Goal: Information Seeking & Learning: Find specific fact

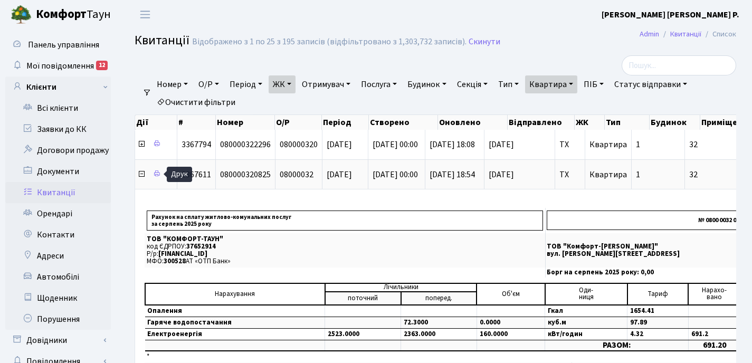
select select "25"
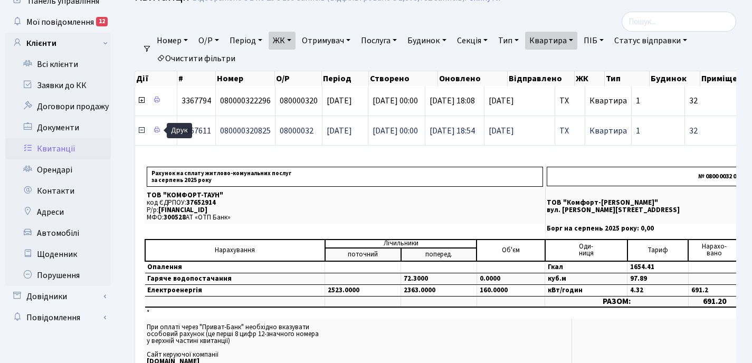
scroll to position [44, 0]
click at [143, 131] on icon at bounding box center [141, 130] width 8 height 8
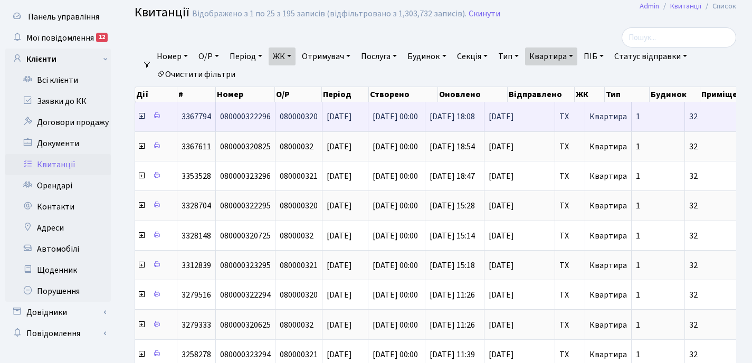
scroll to position [0, 0]
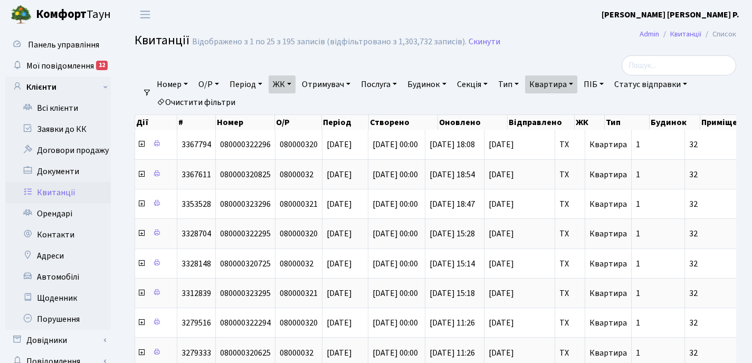
click at [578, 83] on link "Квартира" at bounding box center [551, 84] width 52 height 18
type input "3"
type input "73"
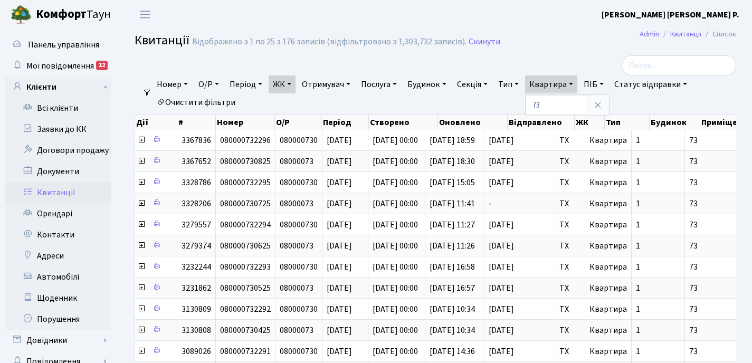
click at [295, 80] on link "ЖК" at bounding box center [282, 84] width 27 height 18
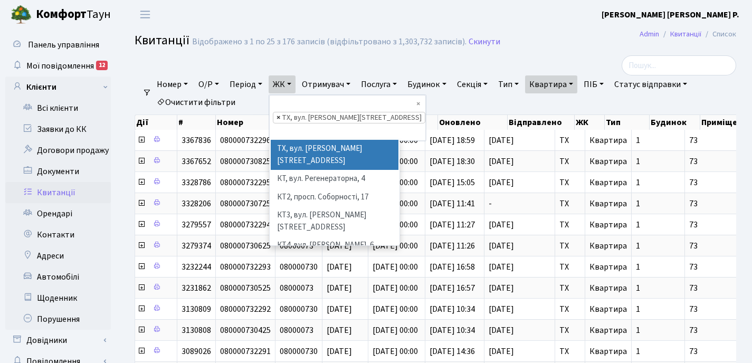
click at [280, 112] on span "×" at bounding box center [279, 117] width 4 height 11
select select
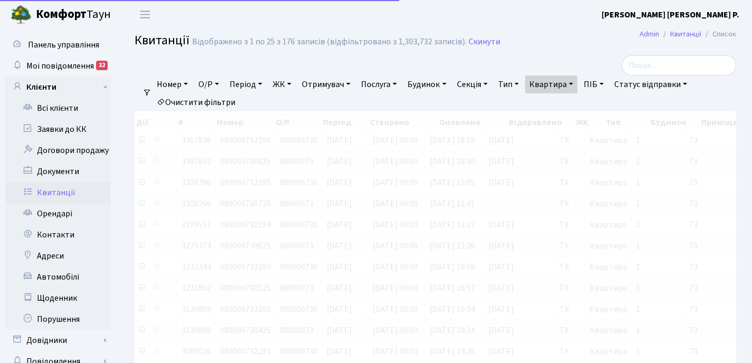
click at [293, 87] on link "ЖК" at bounding box center [282, 84] width 27 height 18
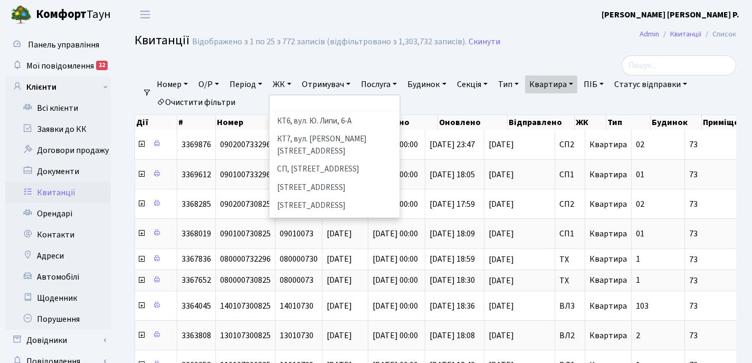
scroll to position [143, 0]
click at [315, 218] on li "[STREET_ADDRESS]" at bounding box center [335, 227] width 128 height 18
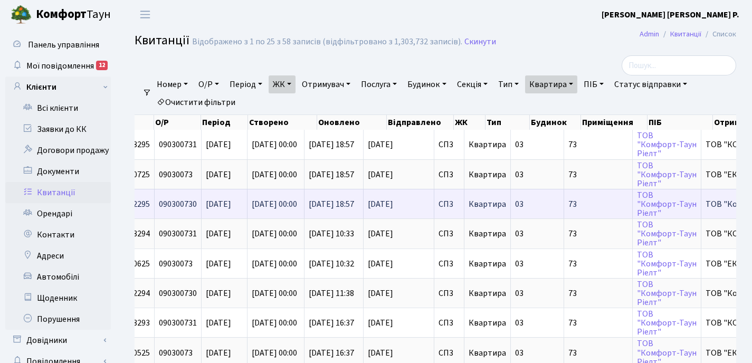
scroll to position [0, 364]
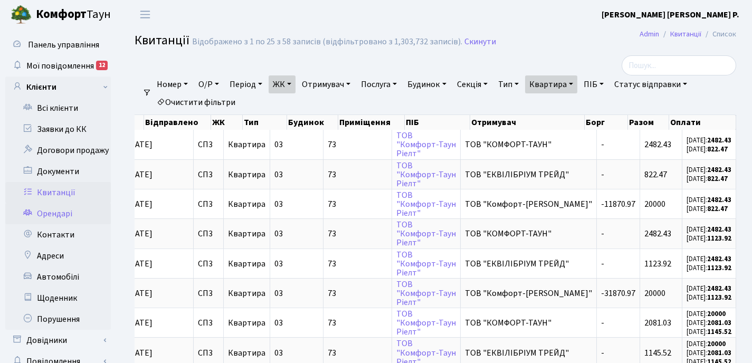
click at [44, 212] on link "Орендарі" at bounding box center [58, 213] width 106 height 21
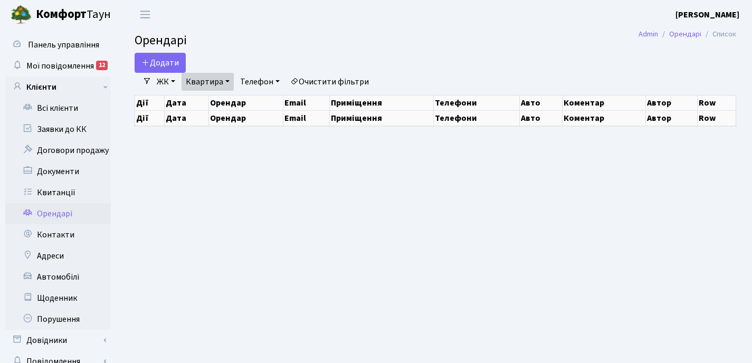
select select "25"
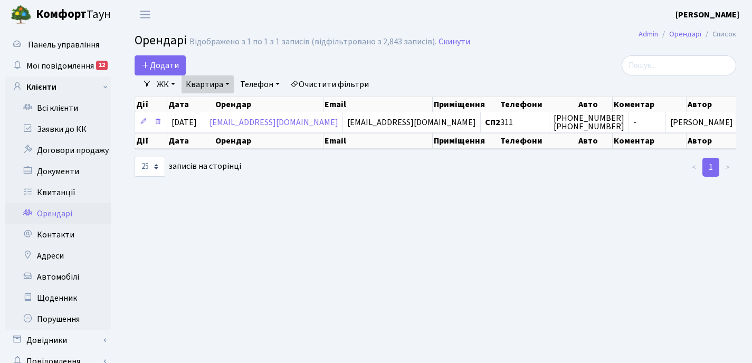
click at [230, 83] on link "Квартира" at bounding box center [208, 84] width 52 height 18
click at [221, 105] on input "311" at bounding box center [213, 105] width 62 height 20
type input "3"
type input "73"
click at [274, 58] on div "Додати" at bounding box center [333, 65] width 396 height 20
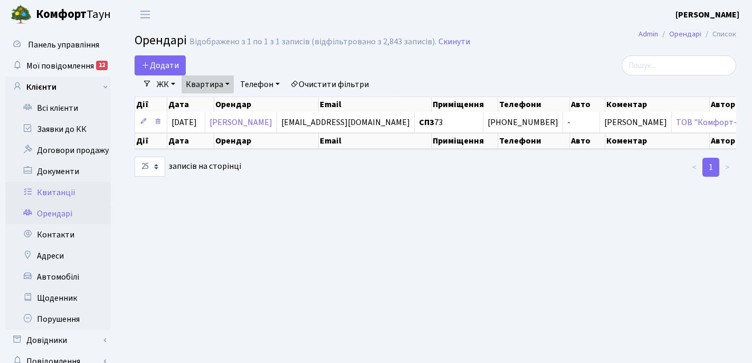
click at [61, 188] on link "Квитанції" at bounding box center [58, 192] width 106 height 21
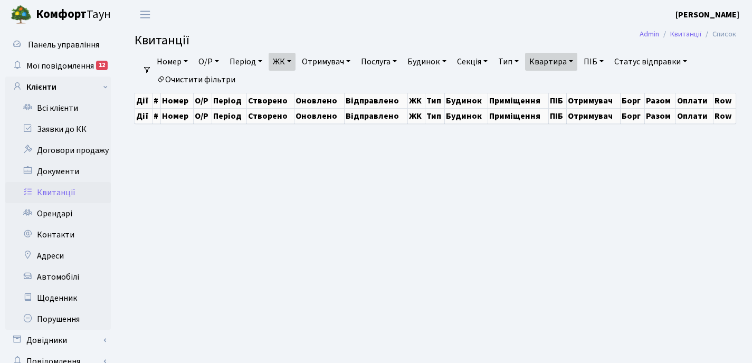
select select "25"
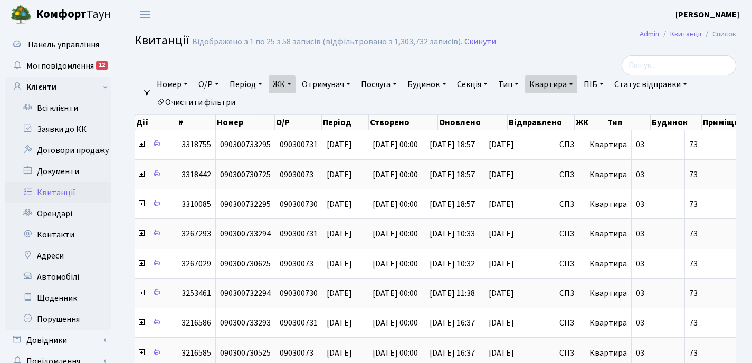
click at [578, 84] on link "Квартира" at bounding box center [551, 84] width 52 height 18
click at [575, 106] on input "73" at bounding box center [557, 105] width 62 height 20
type input "7"
type input "16-54/1"
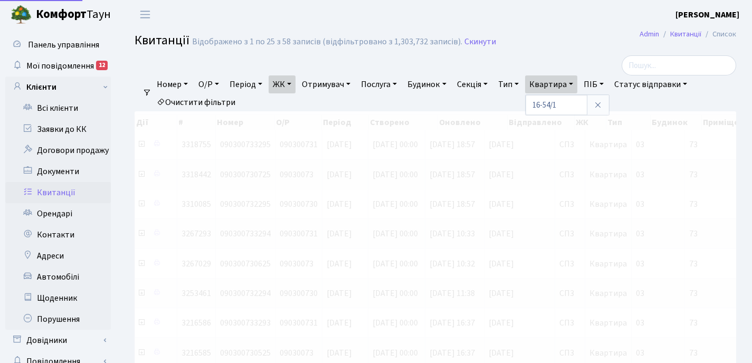
click at [293, 84] on link "ЖК" at bounding box center [282, 84] width 27 height 18
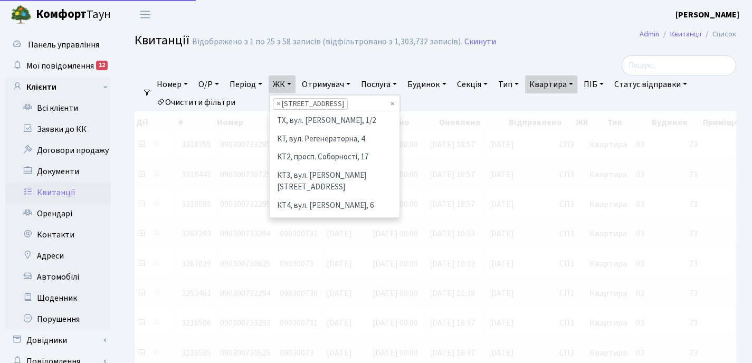
scroll to position [164, 0]
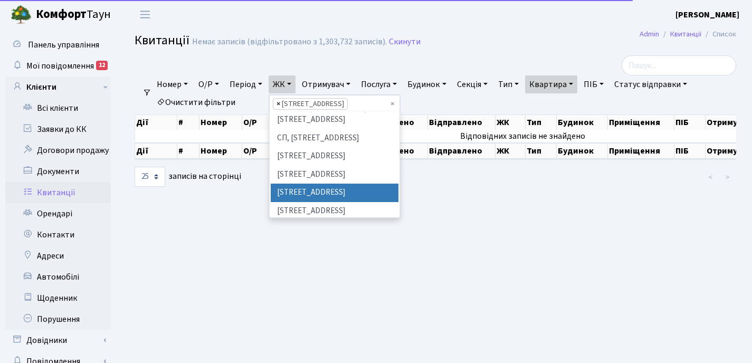
click at [280, 104] on span "×" at bounding box center [279, 104] width 4 height 11
select select
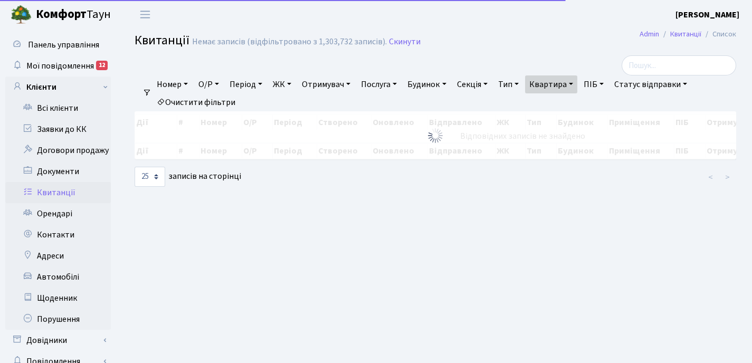
click at [292, 86] on link "ЖК" at bounding box center [282, 84] width 27 height 18
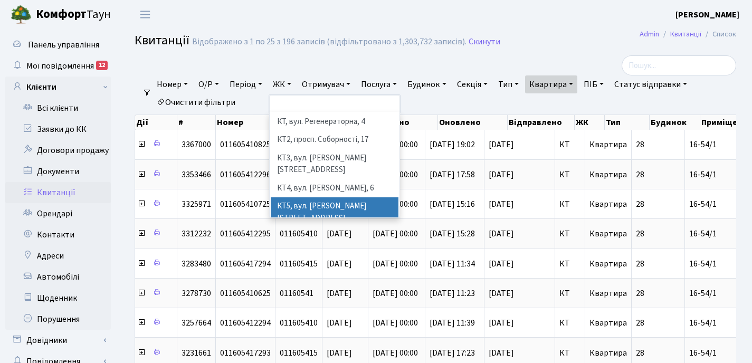
scroll to position [7, 0]
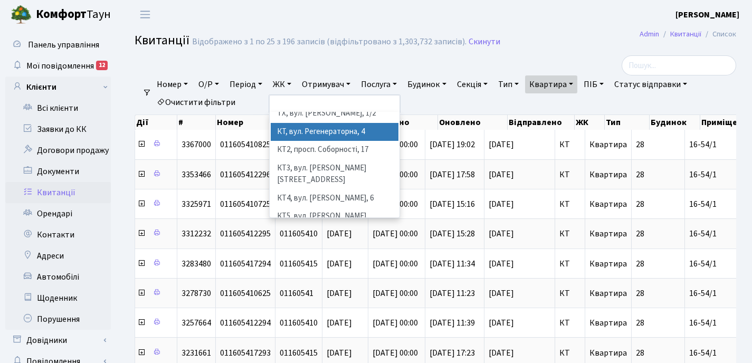
click at [316, 130] on li "КТ, вул. Регенераторна, 4" at bounding box center [335, 132] width 128 height 18
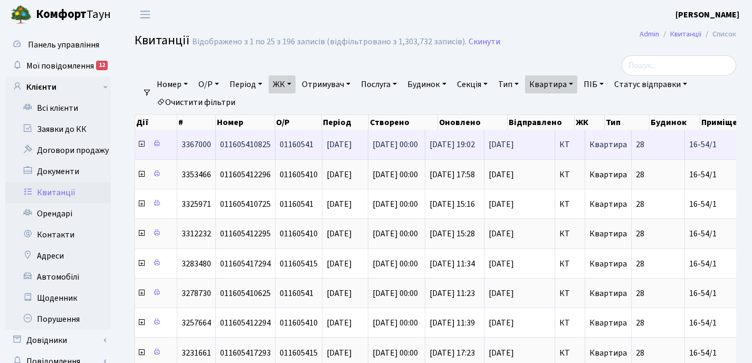
click at [142, 145] on icon at bounding box center [141, 144] width 8 height 8
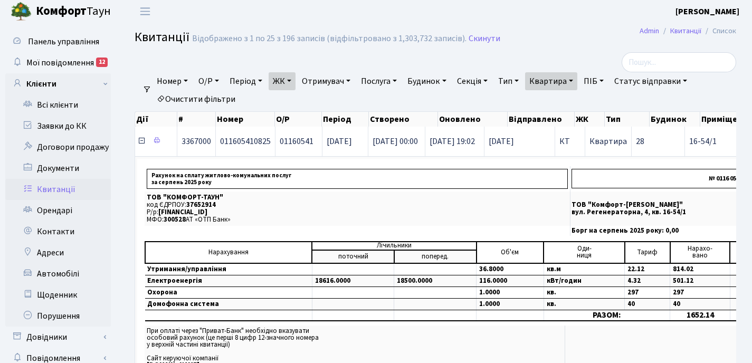
scroll to position [11, 0]
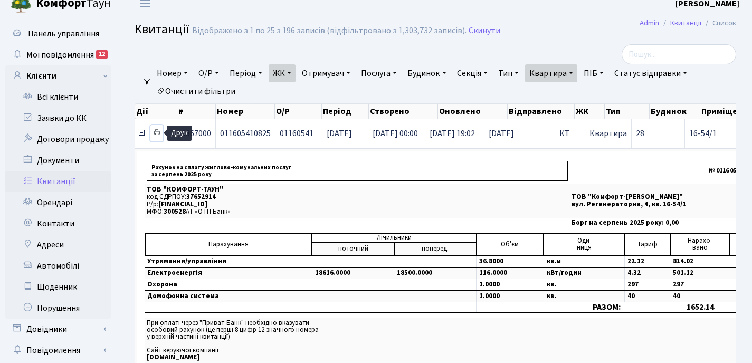
click at [156, 134] on icon at bounding box center [156, 132] width 7 height 7
click at [139, 135] on icon at bounding box center [141, 133] width 8 height 8
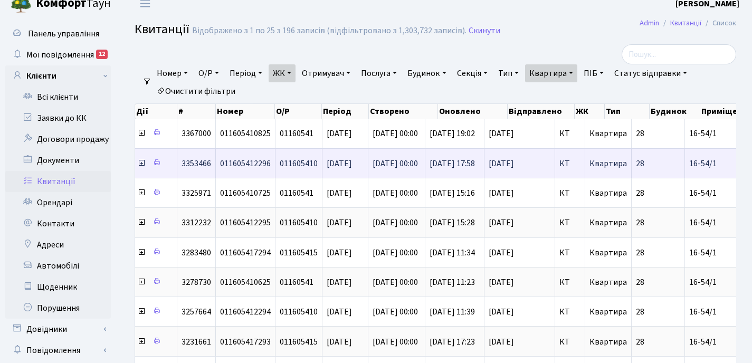
click at [141, 165] on icon at bounding box center [141, 163] width 8 height 8
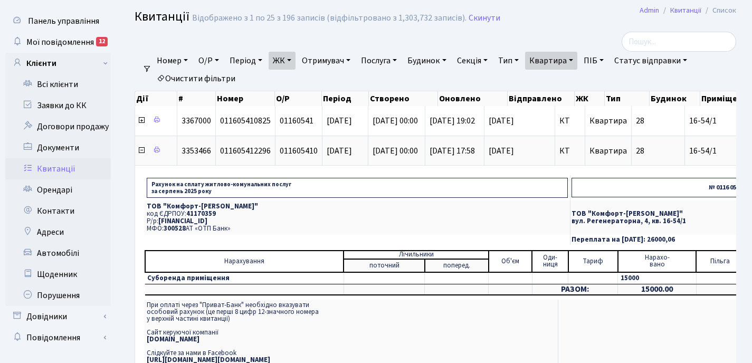
scroll to position [27, 0]
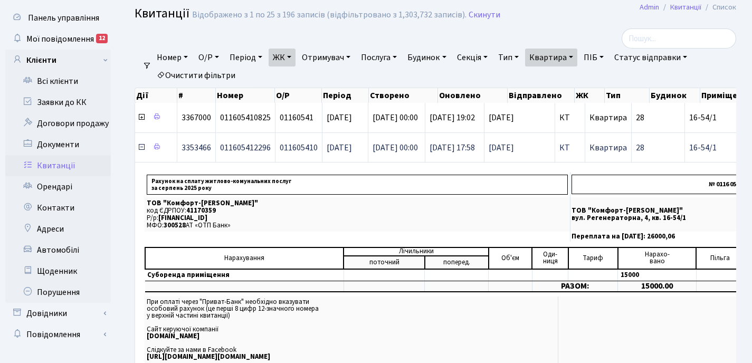
click at [140, 149] on icon at bounding box center [141, 147] width 8 height 8
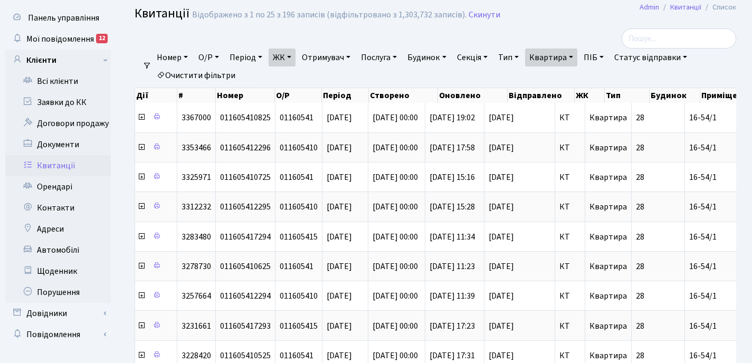
scroll to position [25, 0]
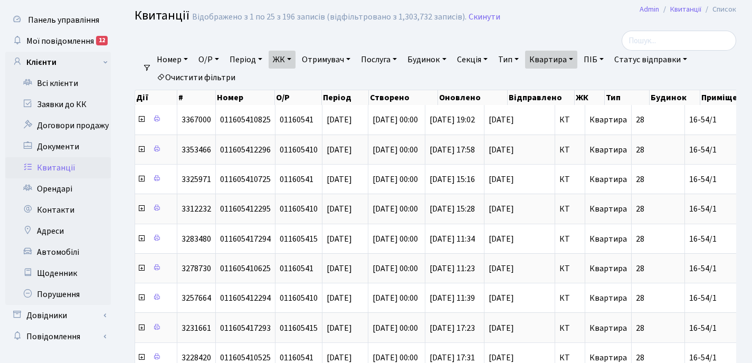
click at [578, 56] on link "Квартира" at bounding box center [551, 60] width 52 height 18
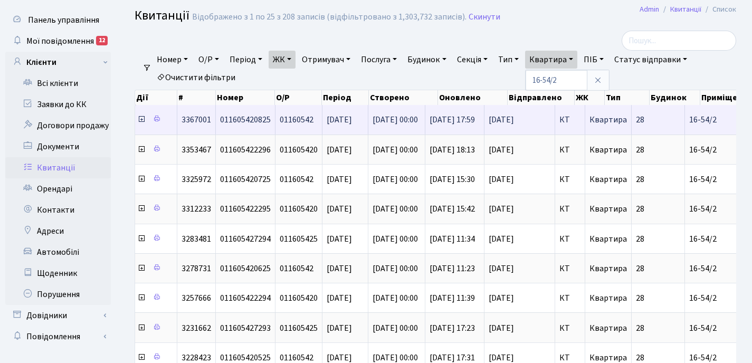
click at [143, 119] on icon at bounding box center [141, 119] width 8 height 8
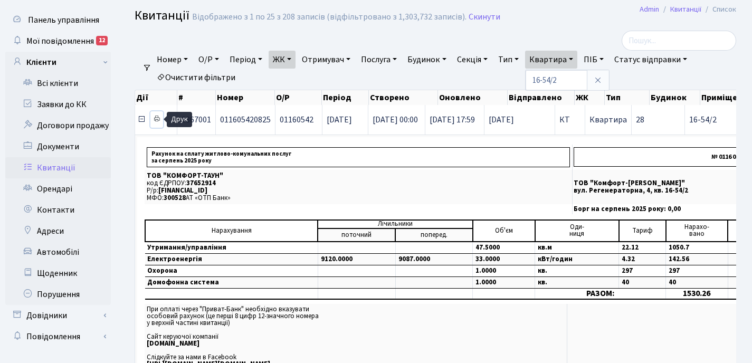
click at [158, 118] on icon at bounding box center [156, 118] width 7 height 7
click at [140, 122] on icon at bounding box center [141, 119] width 8 height 8
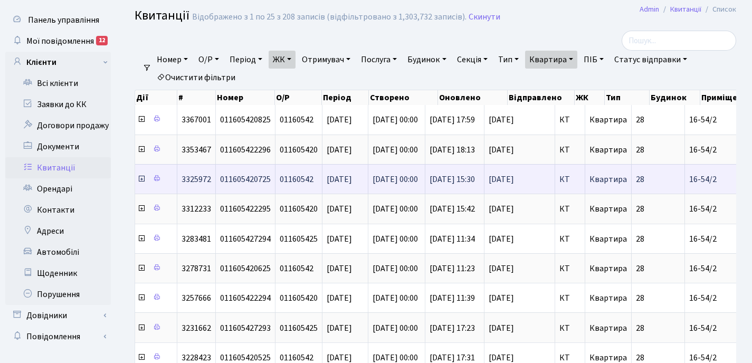
click at [141, 180] on icon at bounding box center [141, 179] width 8 height 8
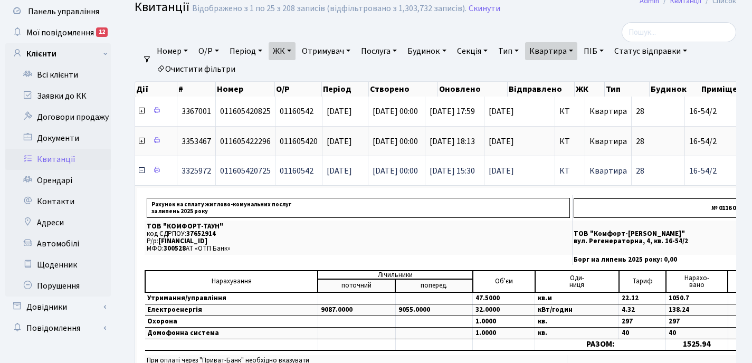
scroll to position [43, 0]
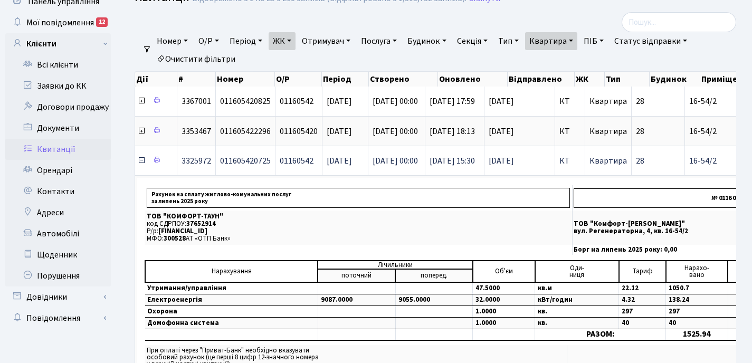
click at [141, 161] on icon at bounding box center [141, 160] width 8 height 8
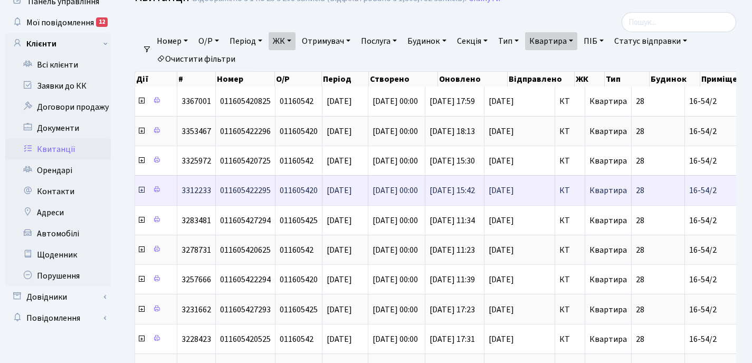
click at [142, 190] on icon at bounding box center [141, 190] width 8 height 8
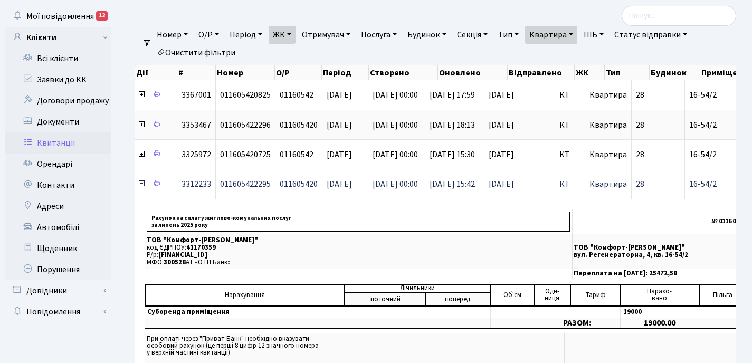
scroll to position [60, 0]
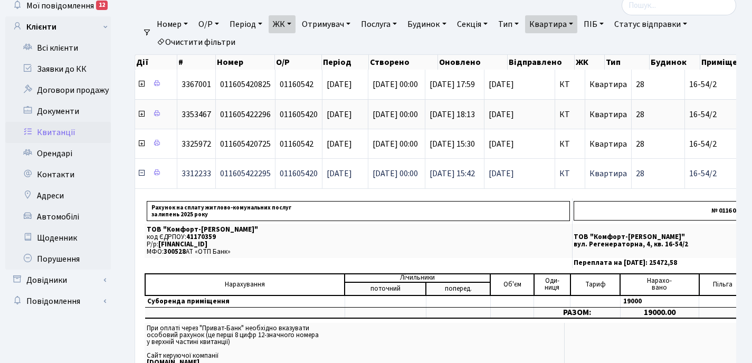
click at [141, 174] on icon at bounding box center [141, 173] width 8 height 8
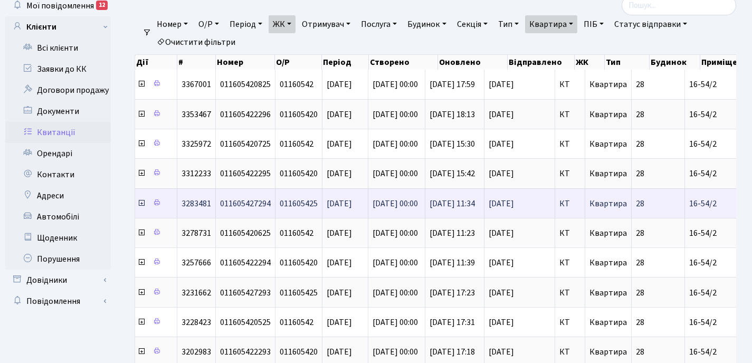
click at [141, 203] on icon at bounding box center [141, 203] width 8 height 8
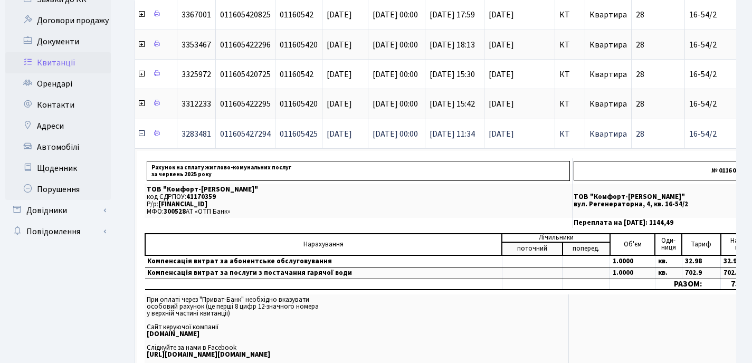
scroll to position [139, 0]
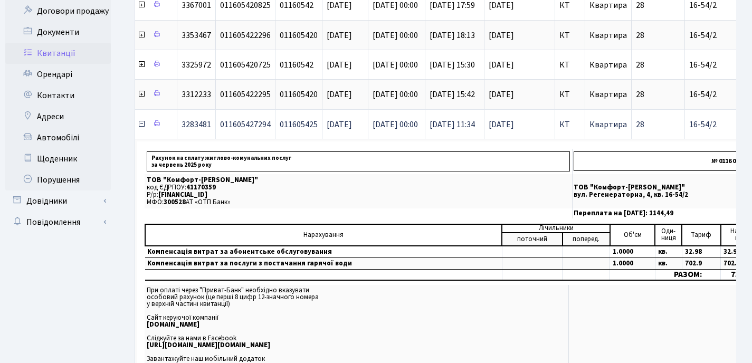
click at [141, 125] on icon at bounding box center [141, 124] width 8 height 8
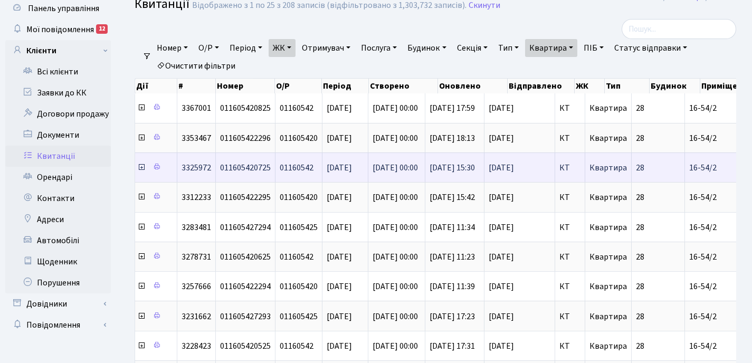
scroll to position [39, 0]
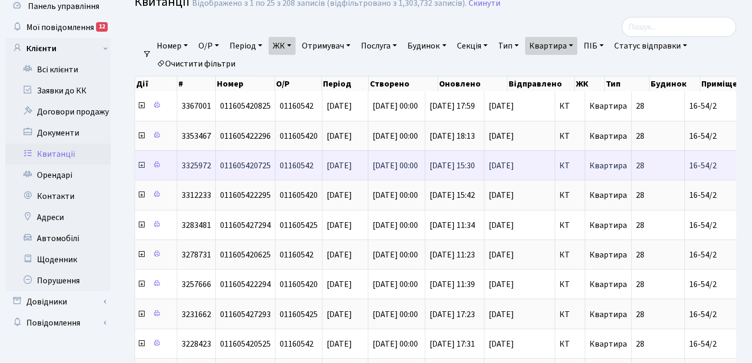
click at [141, 166] on icon at bounding box center [141, 165] width 8 height 8
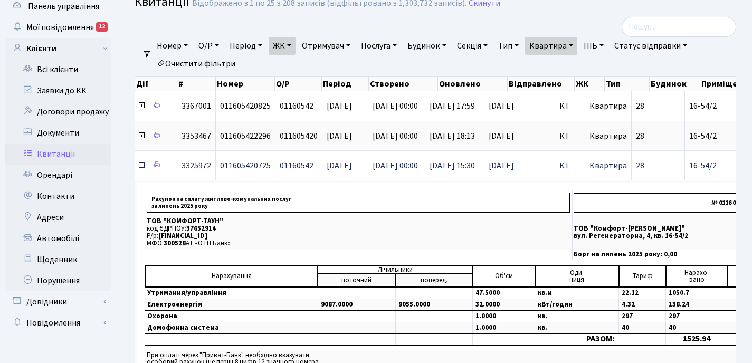
click at [141, 166] on icon at bounding box center [141, 165] width 8 height 8
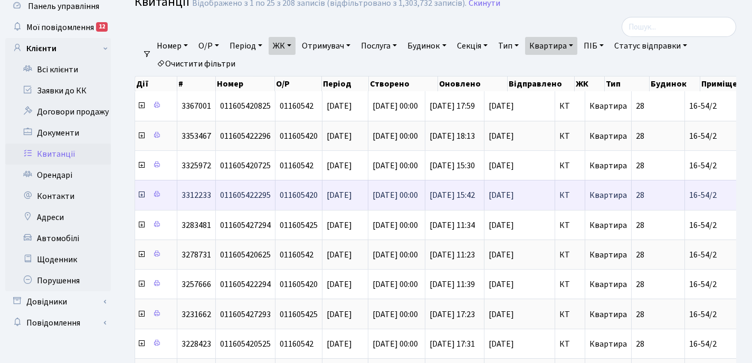
click at [141, 198] on icon at bounding box center [141, 195] width 8 height 8
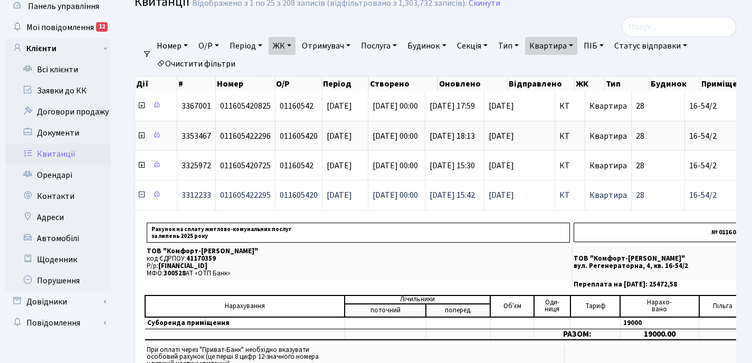
click at [141, 196] on icon at bounding box center [141, 195] width 8 height 8
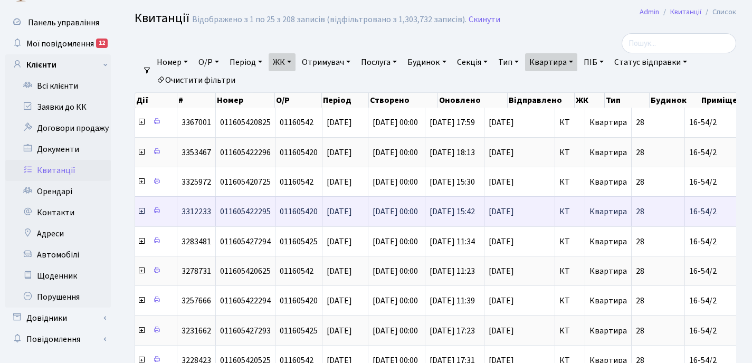
scroll to position [0, 0]
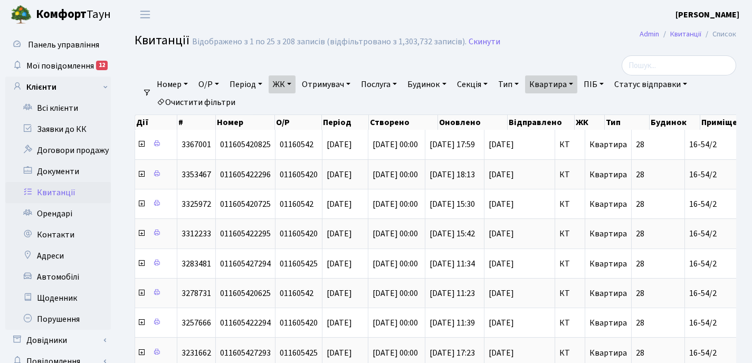
click at [578, 84] on link "Квартира" at bounding box center [551, 84] width 52 height 18
type input "1"
type input "2-1684"
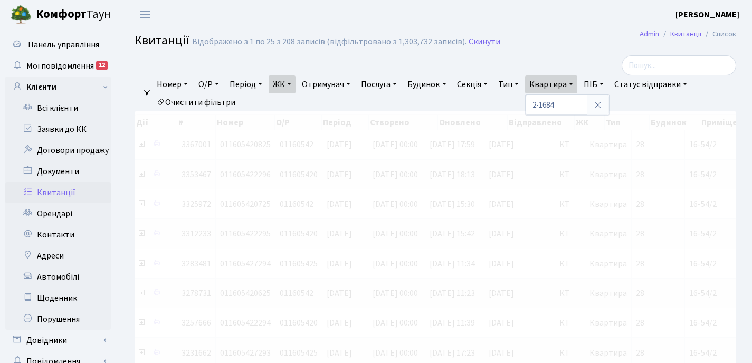
click at [294, 83] on link "ЖК" at bounding box center [282, 84] width 27 height 18
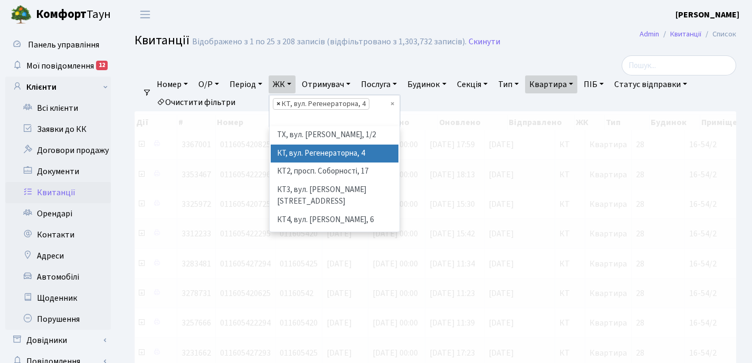
click at [280, 103] on span "×" at bounding box center [279, 104] width 4 height 11
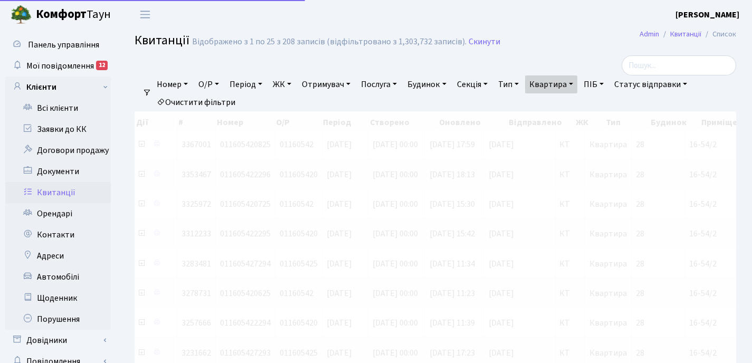
click at [294, 84] on link "ЖК" at bounding box center [282, 84] width 27 height 18
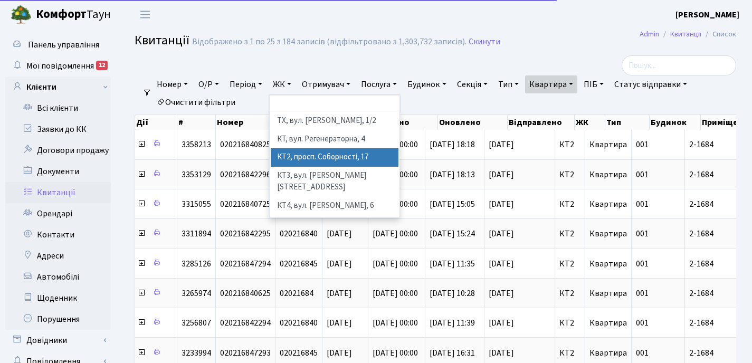
click at [325, 158] on li "КТ2, просп. Соборності, 17" at bounding box center [335, 157] width 128 height 18
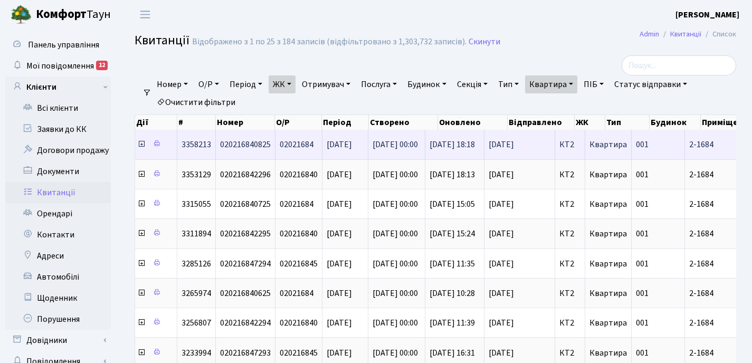
click at [141, 145] on icon at bounding box center [141, 144] width 8 height 8
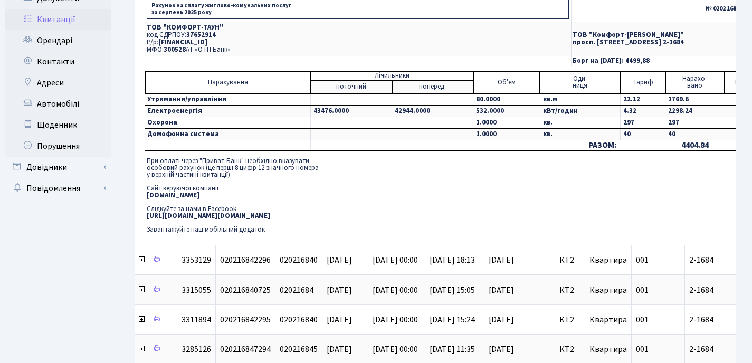
scroll to position [80, 0]
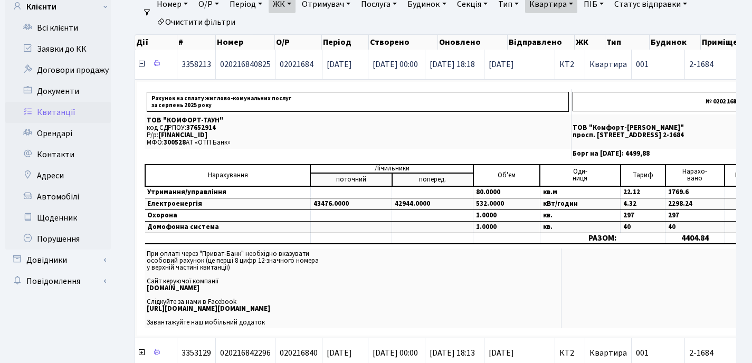
click at [139, 67] on icon at bounding box center [141, 64] width 8 height 8
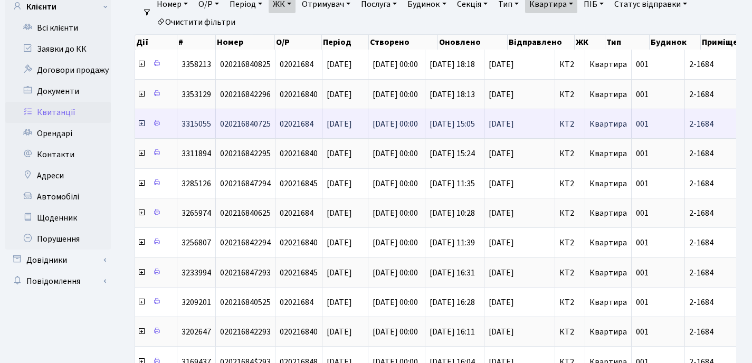
click at [142, 126] on icon at bounding box center [141, 123] width 8 height 8
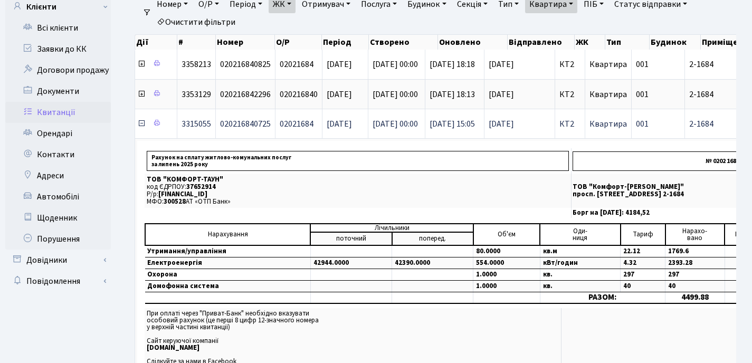
click at [143, 124] on icon at bounding box center [141, 123] width 8 height 8
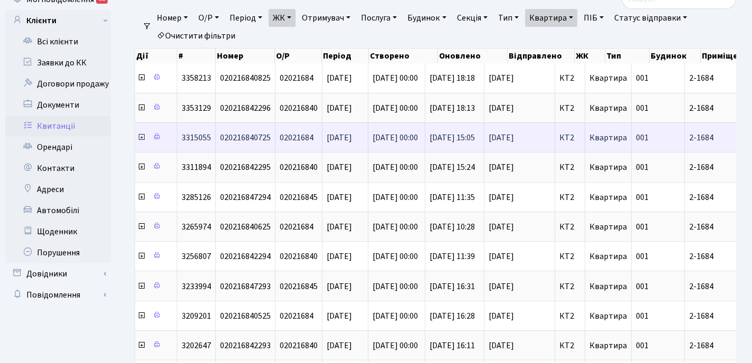
scroll to position [66, 0]
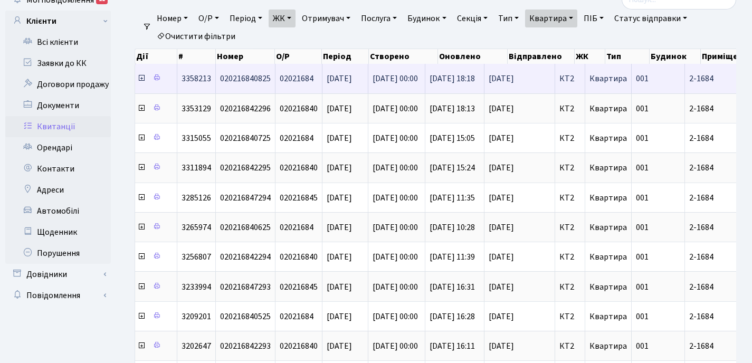
click at [141, 79] on icon at bounding box center [141, 78] width 8 height 8
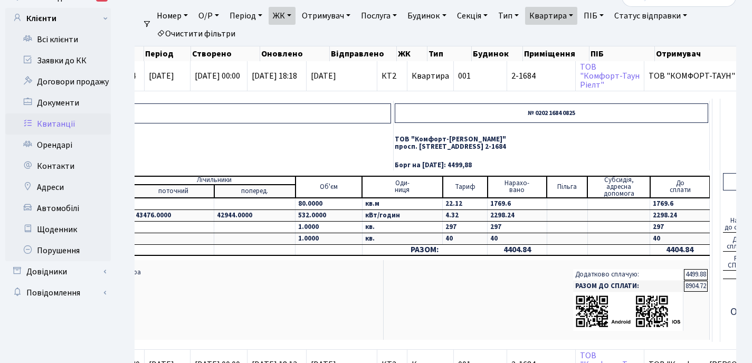
scroll to position [0, 0]
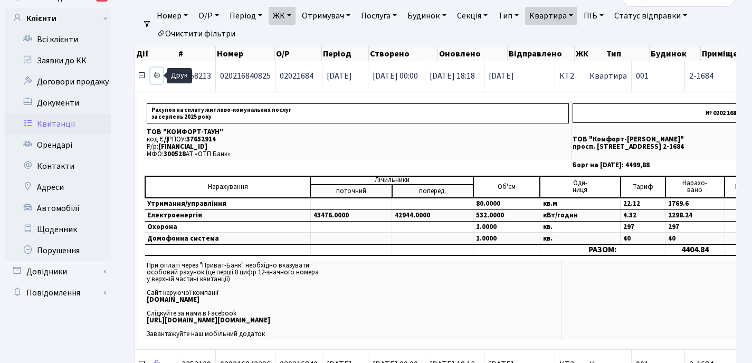
click at [158, 77] on icon at bounding box center [156, 74] width 7 height 7
click at [141, 78] on icon at bounding box center [141, 75] width 8 height 8
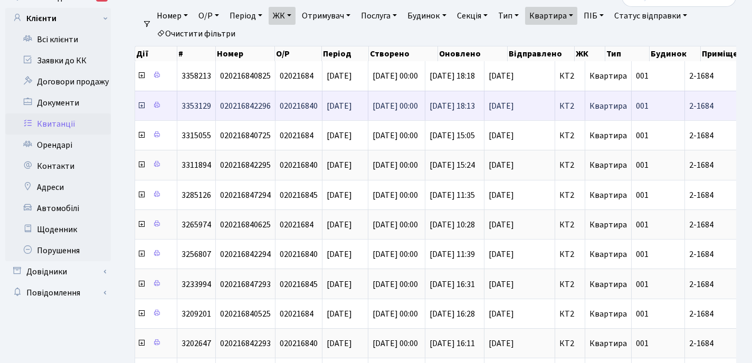
click at [141, 106] on icon at bounding box center [141, 105] width 8 height 8
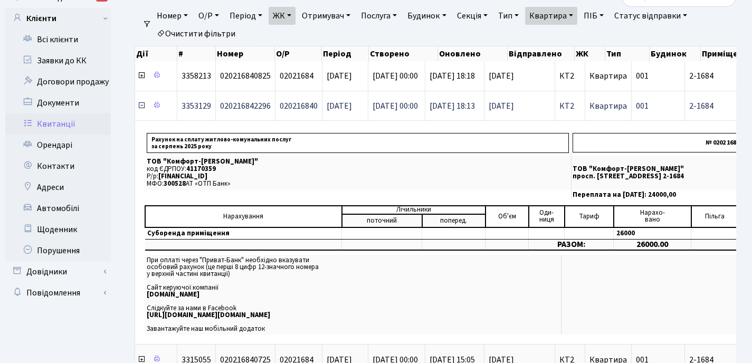
click at [141, 106] on icon at bounding box center [141, 105] width 8 height 8
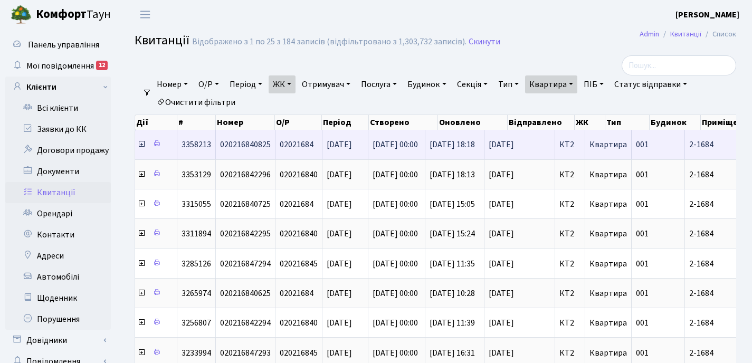
click at [143, 146] on icon at bounding box center [141, 144] width 8 height 8
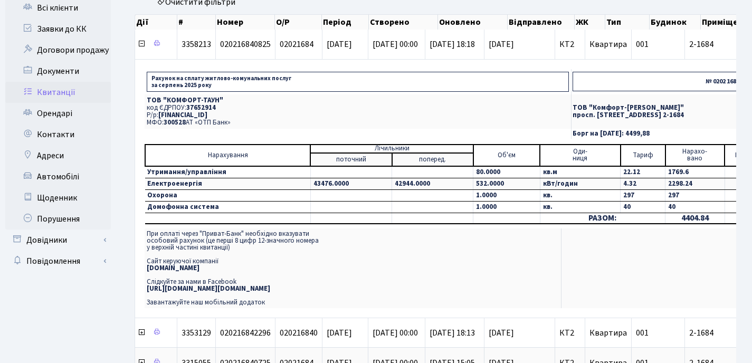
scroll to position [0, 356]
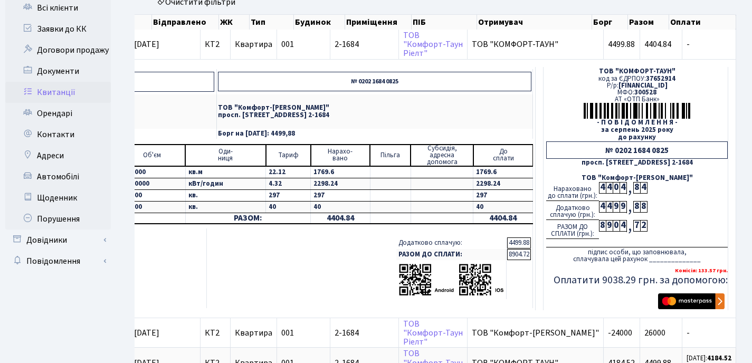
drag, startPoint x: 507, startPoint y: 256, endPoint x: 532, endPoint y: 254, distance: 24.3
click at [532, 254] on table "Додатково сплачую: 4499.88 РАЗОМ ДО СПЛАТИ: 8904.72" at bounding box center [464, 268] width 136 height 63
copy td "8904.72"
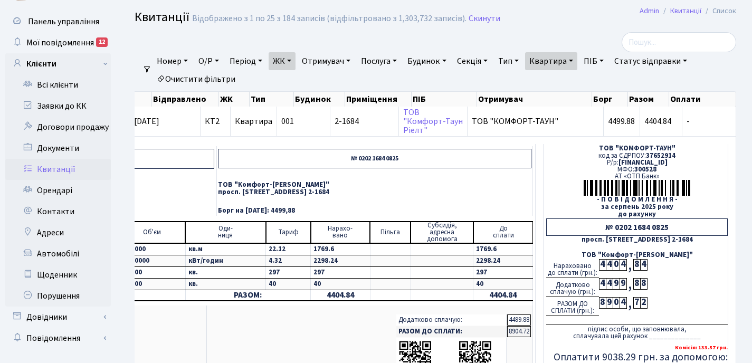
scroll to position [0, 0]
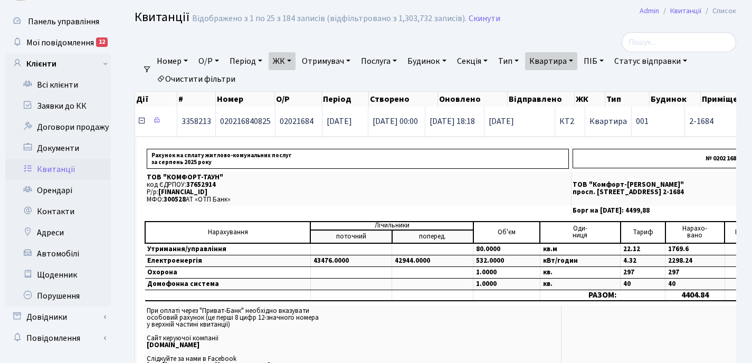
click at [143, 122] on icon at bounding box center [141, 121] width 8 height 8
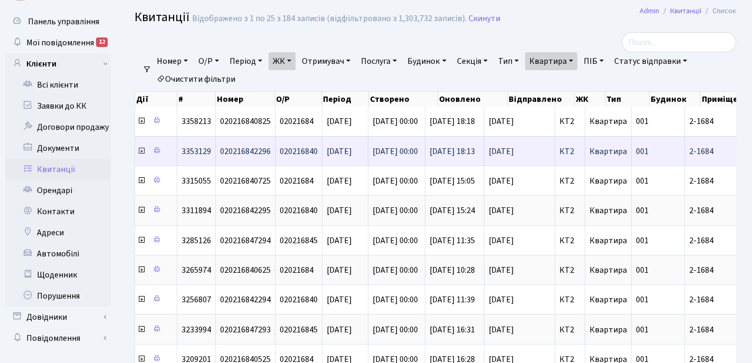
click at [142, 154] on icon at bounding box center [141, 151] width 8 height 8
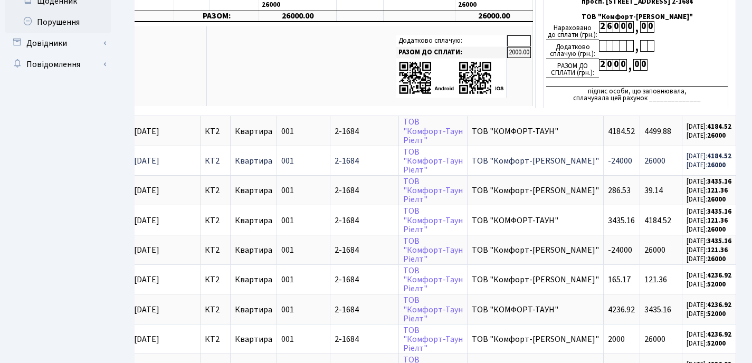
scroll to position [296, 0]
